Goal: Information Seeking & Learning: Find specific page/section

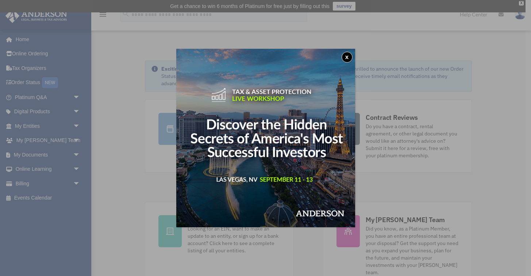
click at [347, 55] on button "x" at bounding box center [346, 57] width 11 height 11
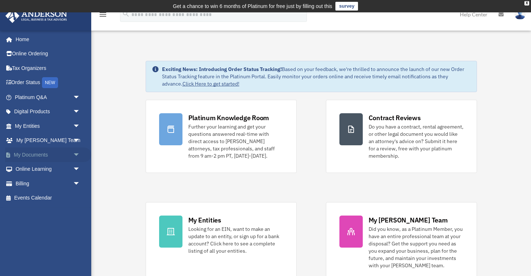
click at [31, 154] on link "My Documents arrow_drop_down" at bounding box center [48, 155] width 86 height 15
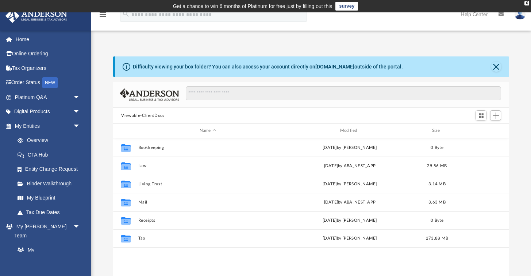
scroll to position [166, 395]
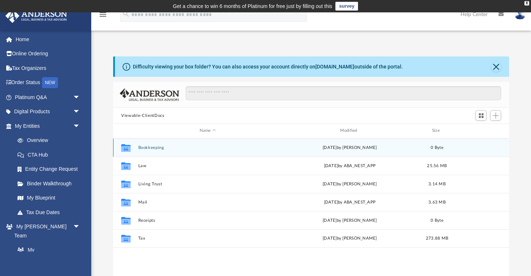
click at [158, 146] on button "Bookkeeping" at bounding box center [207, 147] width 139 height 5
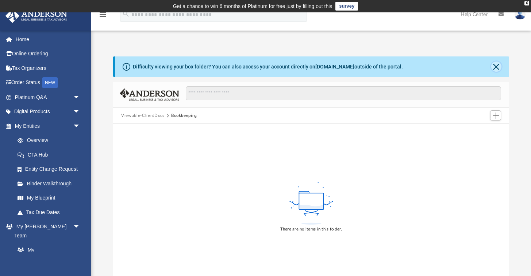
click at [496, 67] on button "Close" at bounding box center [496, 67] width 10 height 10
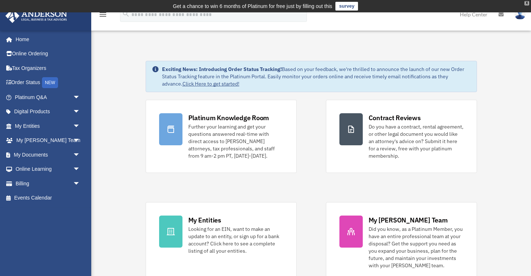
click at [527, 3] on div "X" at bounding box center [526, 3] width 5 height 4
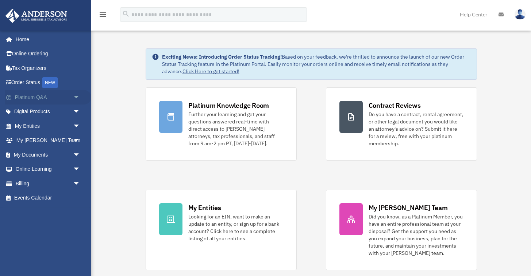
click at [42, 98] on link "Platinum Q&A arrow_drop_down" at bounding box center [48, 97] width 86 height 15
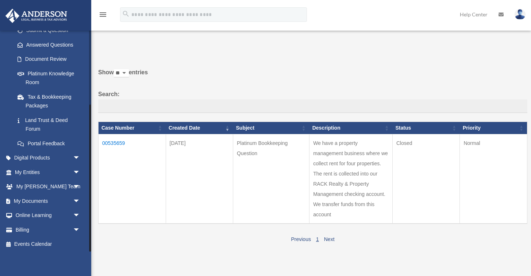
scroll to position [112, 0]
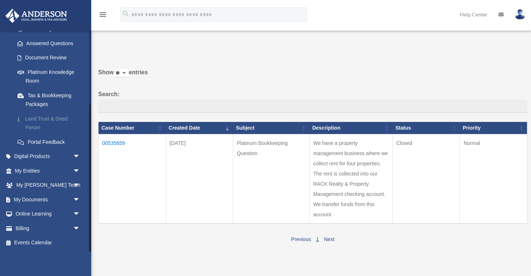
click at [34, 127] on link "Land Trust & Deed Forum" at bounding box center [50, 123] width 81 height 23
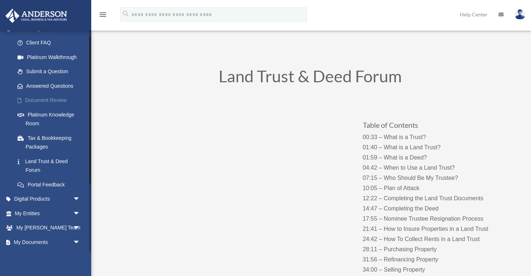
scroll to position [112, 0]
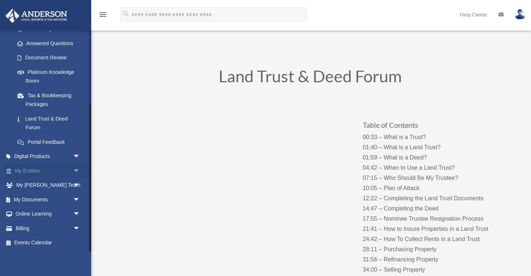
click at [38, 171] on link "My Entities arrow_drop_down" at bounding box center [48, 171] width 86 height 15
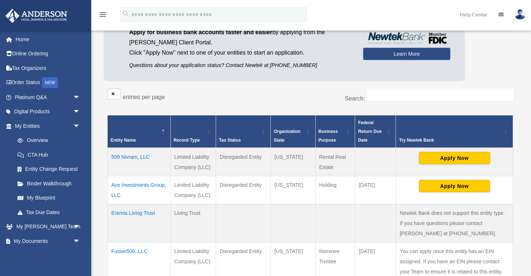
scroll to position [67, 0]
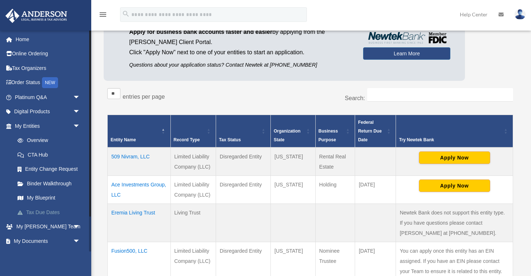
click at [50, 212] on link "Tax Due Dates" at bounding box center [50, 212] width 81 height 15
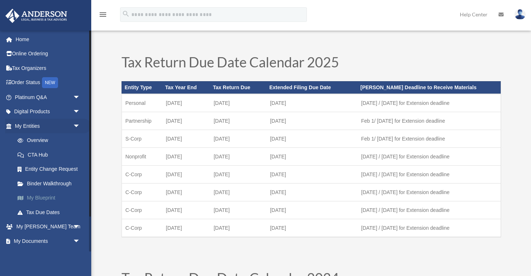
click at [50, 195] on link "My Blueprint" at bounding box center [50, 198] width 81 height 15
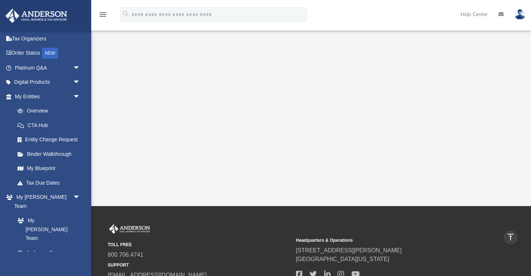
scroll to position [147, 0]
